Goal: Task Accomplishment & Management: Manage account settings

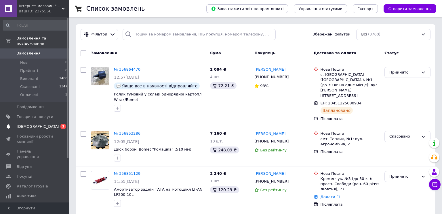
click at [49, 124] on span "[DEMOGRAPHIC_DATA]" at bounding box center [35, 126] width 37 height 5
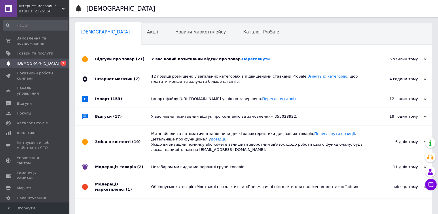
click at [197, 61] on div "У вас новий позитивний відгук про товар. Переглянути" at bounding box center [260, 58] width 218 height 5
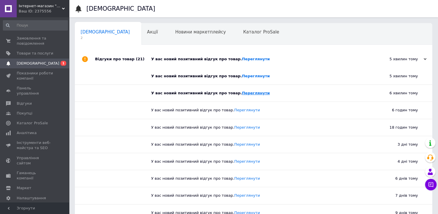
click at [242, 92] on link "Переглянути" at bounding box center [256, 93] width 28 height 4
click at [102, 58] on div "Відгуки про товар (21)" at bounding box center [123, 58] width 56 height 17
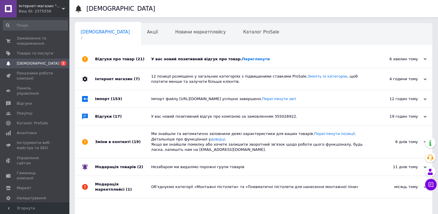
click at [102, 58] on div "Відгуки про товар (21)" at bounding box center [123, 58] width 56 height 17
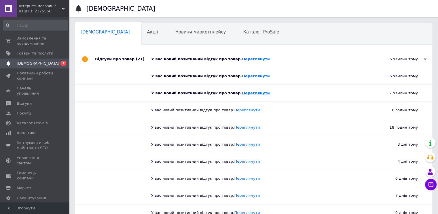
click at [244, 95] on link "Переглянути" at bounding box center [256, 93] width 28 height 4
click at [249, 74] on link "Переглянути" at bounding box center [256, 76] width 28 height 4
click at [51, 62] on span "[DEMOGRAPHIC_DATA]" at bounding box center [35, 63] width 37 height 5
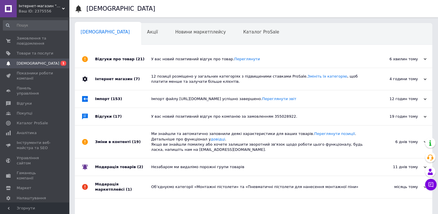
click at [111, 59] on div "Відгуки про товар (21)" at bounding box center [123, 58] width 56 height 17
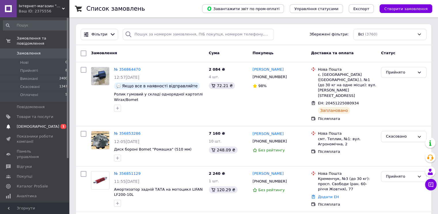
click at [47, 124] on span "[DEMOGRAPHIC_DATA]" at bounding box center [35, 126] width 37 height 5
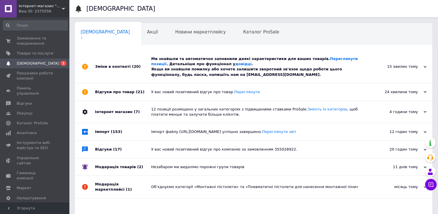
click at [202, 62] on div "Ми знайшли та автоматично заповнили деякі характеристики для ваших товарів. Пер…" at bounding box center [260, 66] width 218 height 21
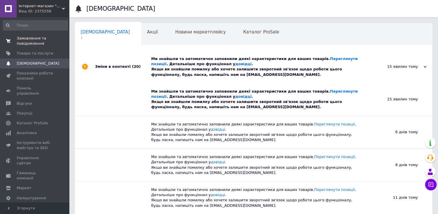
click at [32, 43] on span "Замовлення та повідомлення" at bounding box center [35, 41] width 37 height 10
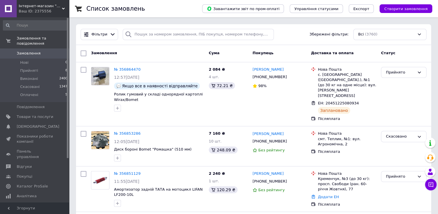
click at [49, 13] on div "Ваш ID: 2375556" at bounding box center [44, 11] width 50 height 5
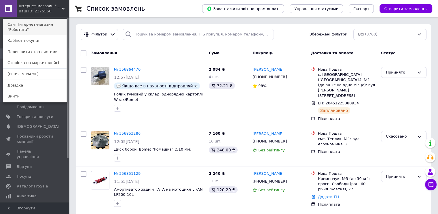
click at [43, 24] on link "Сайт Інтернет-магазин "Роботяга"" at bounding box center [34, 27] width 63 height 16
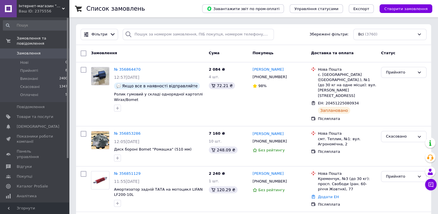
click at [26, 26] on input at bounding box center [35, 25] width 65 height 10
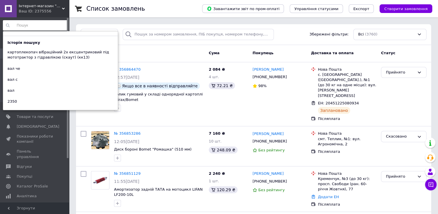
click at [40, 27] on input at bounding box center [35, 25] width 65 height 10
click at [24, 23] on input at bounding box center [35, 25] width 65 height 10
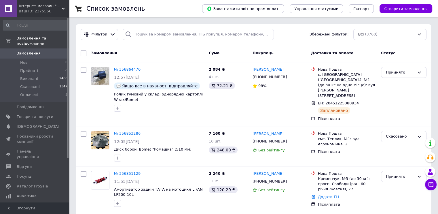
click at [34, 24] on input at bounding box center [35, 25] width 65 height 10
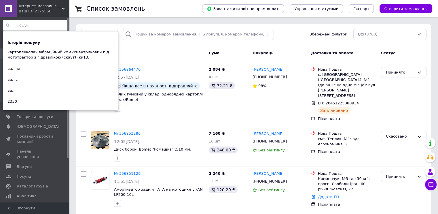
click at [31, 25] on input at bounding box center [35, 25] width 65 height 10
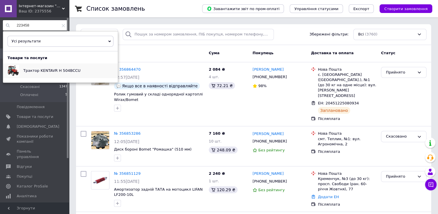
type input "223458"
click at [60, 72] on span "Трактор KENTAVR H 504BCCU" at bounding box center [51, 70] width 57 height 4
click at [59, 26] on input "223458" at bounding box center [35, 25] width 65 height 10
click at [59, 25] on input "223458" at bounding box center [35, 25] width 65 height 10
click at [62, 25] on icon at bounding box center [63, 25] width 3 height 3
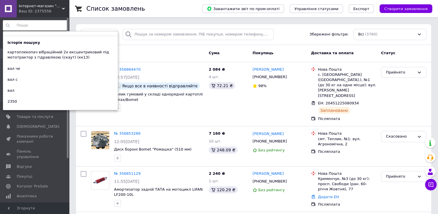
click at [91, 24] on div "Фільтри Збережені фільтри: Всі (3760)" at bounding box center [253, 34] width 355 height 21
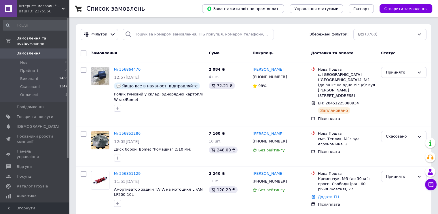
click at [30, 21] on input at bounding box center [35, 25] width 65 height 10
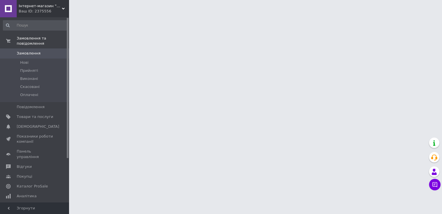
click at [41, 25] on input at bounding box center [35, 25] width 65 height 10
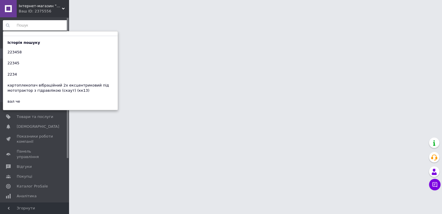
click at [26, 53] on div "223458" at bounding box center [60, 52] width 115 height 8
type input "223458"
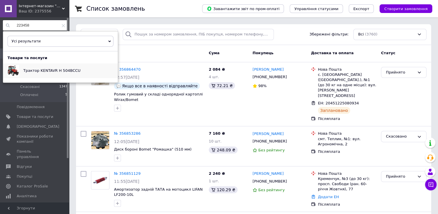
click at [43, 68] on span "Трактор KENTAVR H 504BCCU" at bounding box center [51, 70] width 57 height 4
click at [62, 25] on icon at bounding box center [63, 25] width 3 height 3
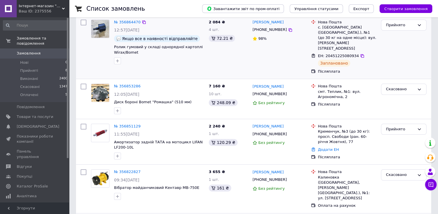
scroll to position [77, 0]
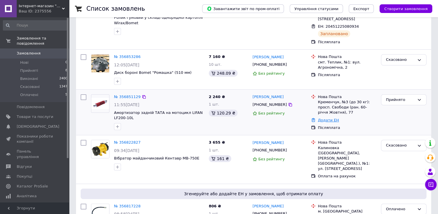
click at [321, 118] on link "Додати ЕН" at bounding box center [328, 120] width 21 height 4
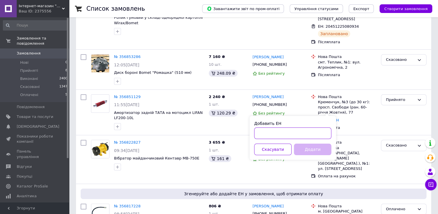
click at [285, 133] on input "Добавить ЕН" at bounding box center [292, 133] width 77 height 12
paste input "20400471886538"
type input "20400471886538"
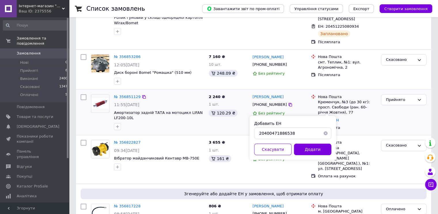
click at [344, 116] on div "Додати ЕН" at bounding box center [347, 120] width 61 height 8
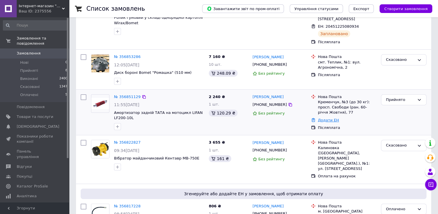
click at [320, 118] on link "Додати ЕН" at bounding box center [328, 120] width 21 height 4
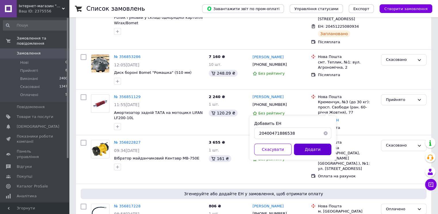
click at [311, 145] on button "Додати" at bounding box center [312, 149] width 37 height 12
